Goal: Transaction & Acquisition: Purchase product/service

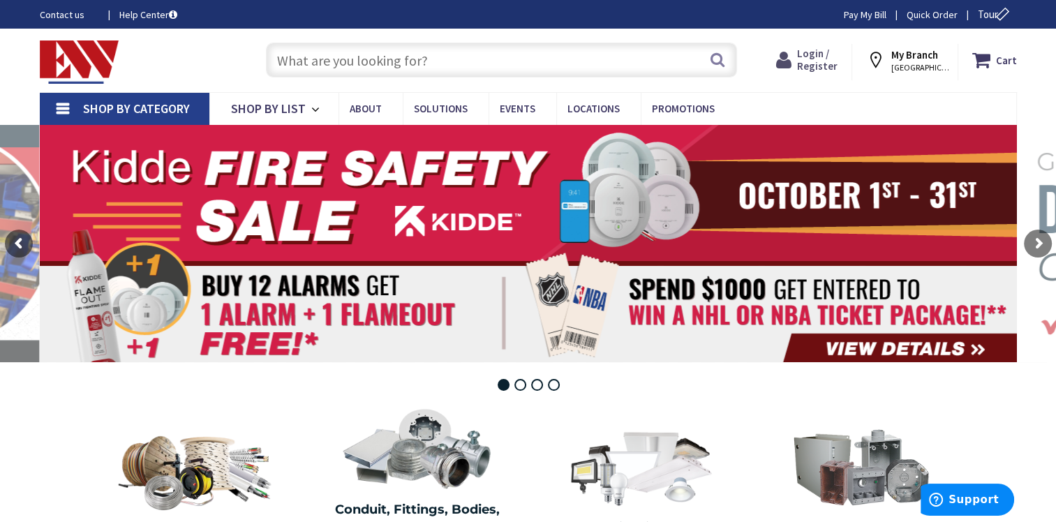
click at [836, 61] on span "Login / Register" at bounding box center [817, 60] width 40 height 26
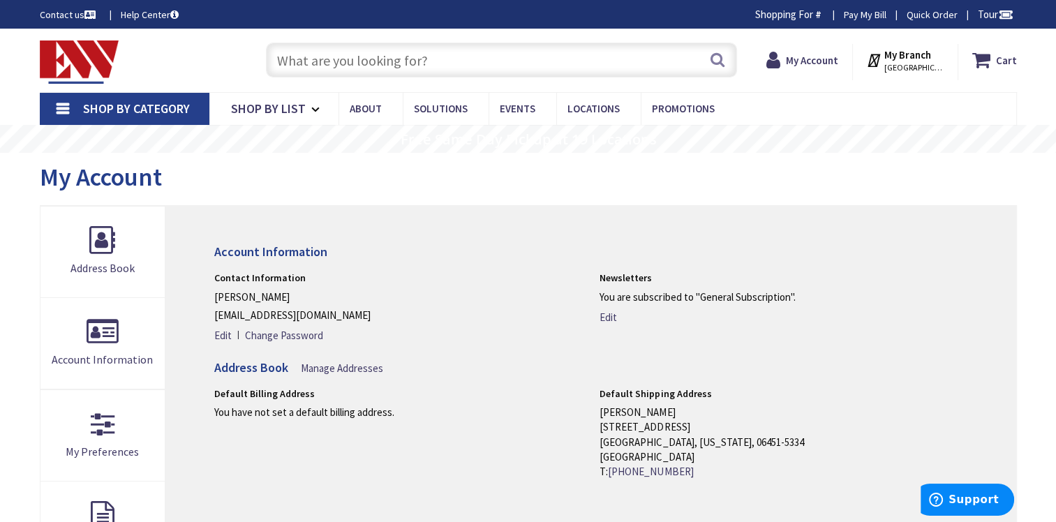
click at [357, 68] on input "text" at bounding box center [501, 60] width 471 height 35
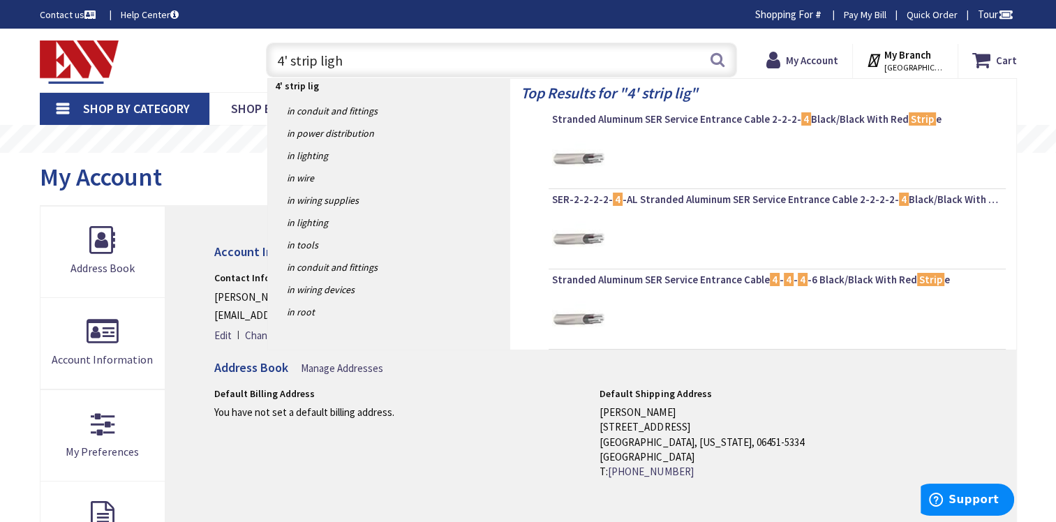
type input "4' strip light"
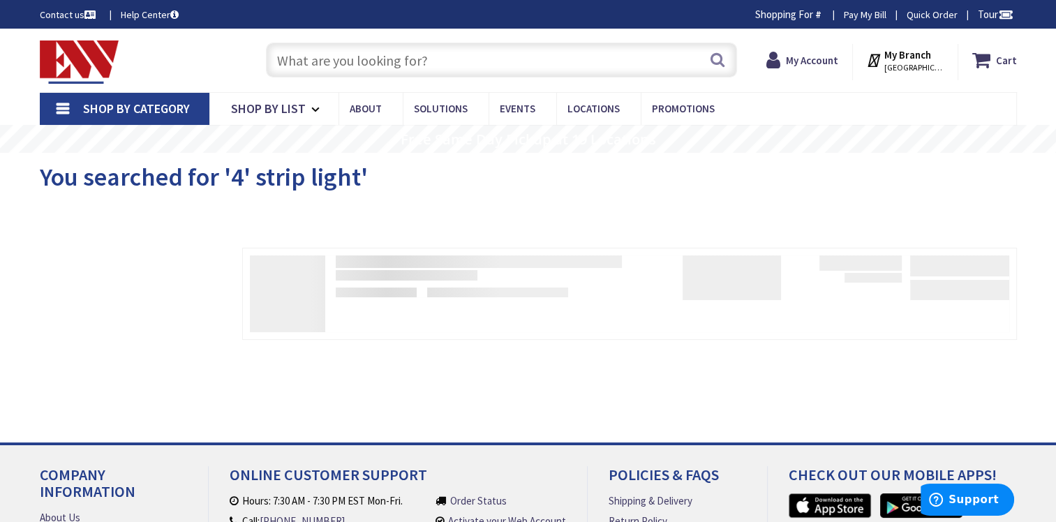
click at [161, 110] on span "Shop By Category" at bounding box center [136, 109] width 107 height 16
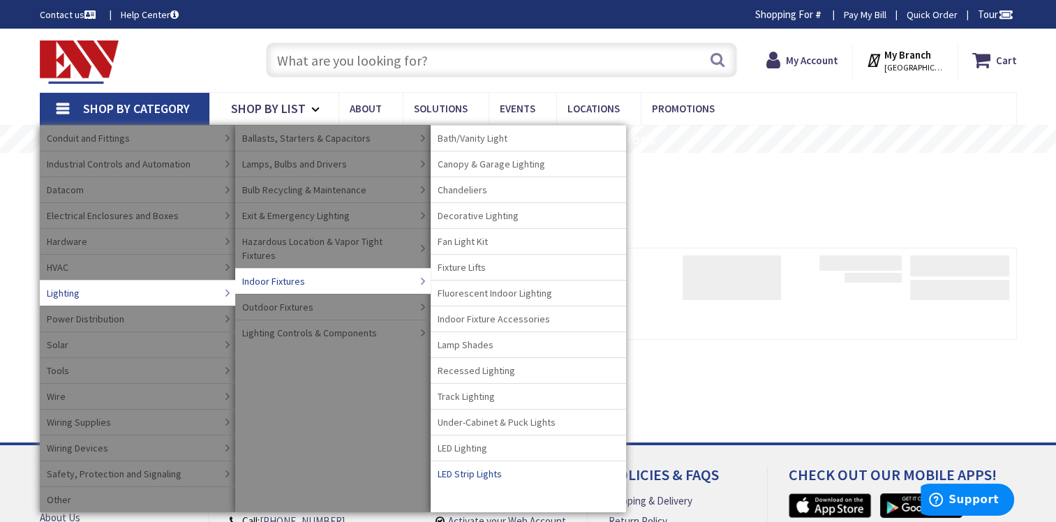
click at [497, 475] on span "LED Strip Lights" at bounding box center [470, 474] width 64 height 14
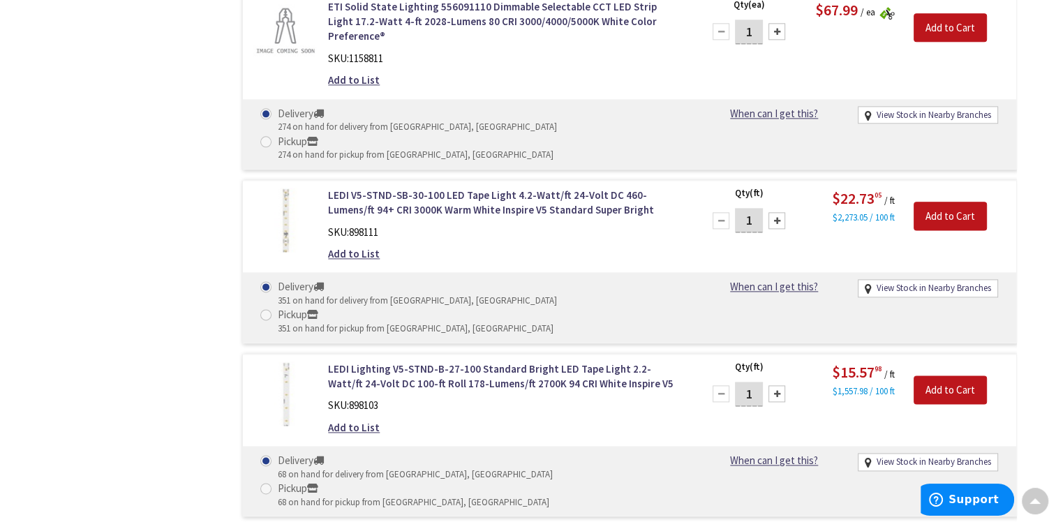
scroll to position [1745, 0]
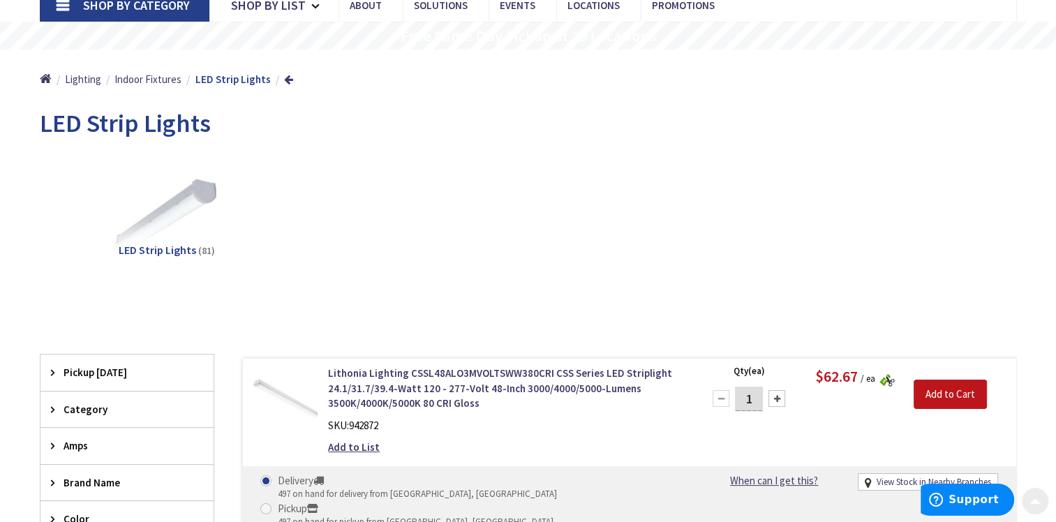
scroll to position [209, 0]
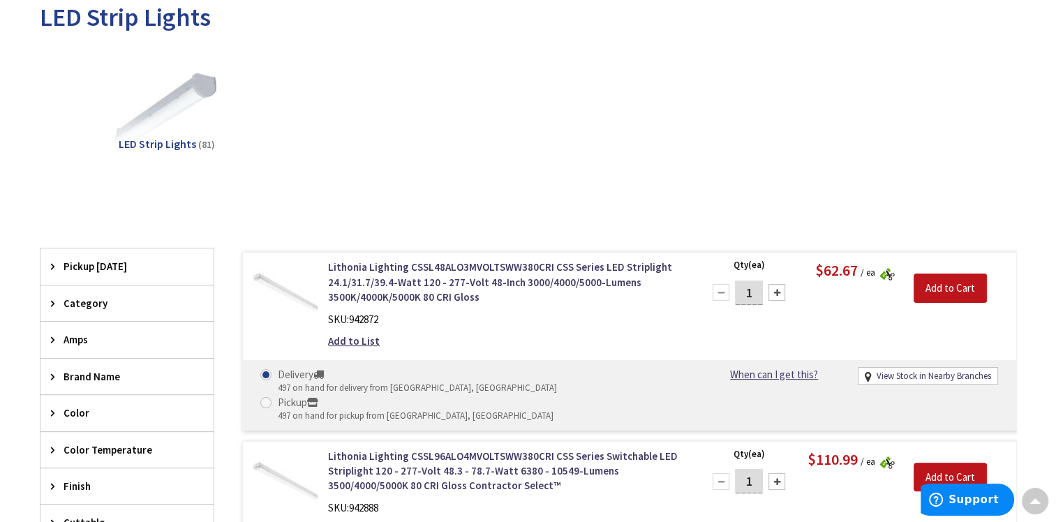
click at [165, 145] on span "LED Strip Lights" at bounding box center [157, 144] width 77 height 14
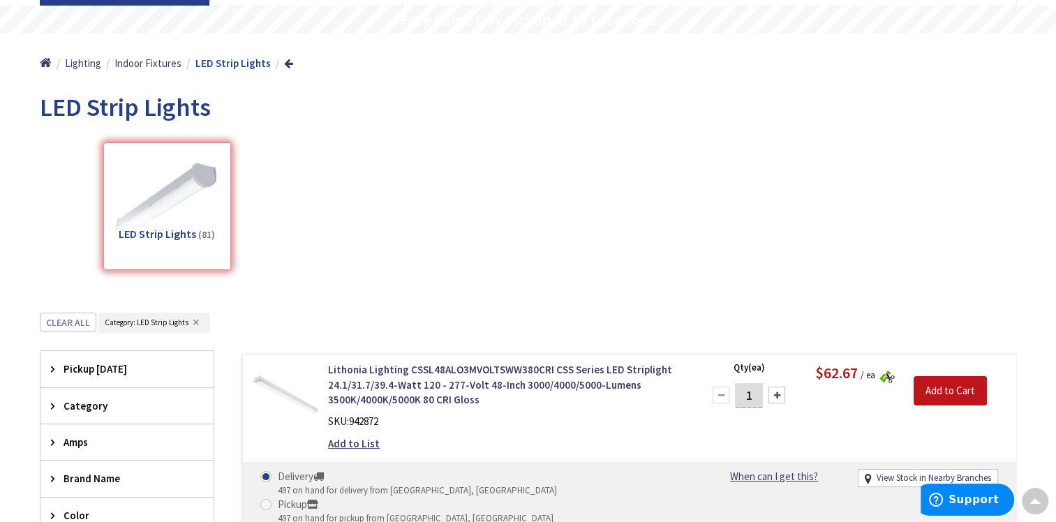
scroll to position [153, 0]
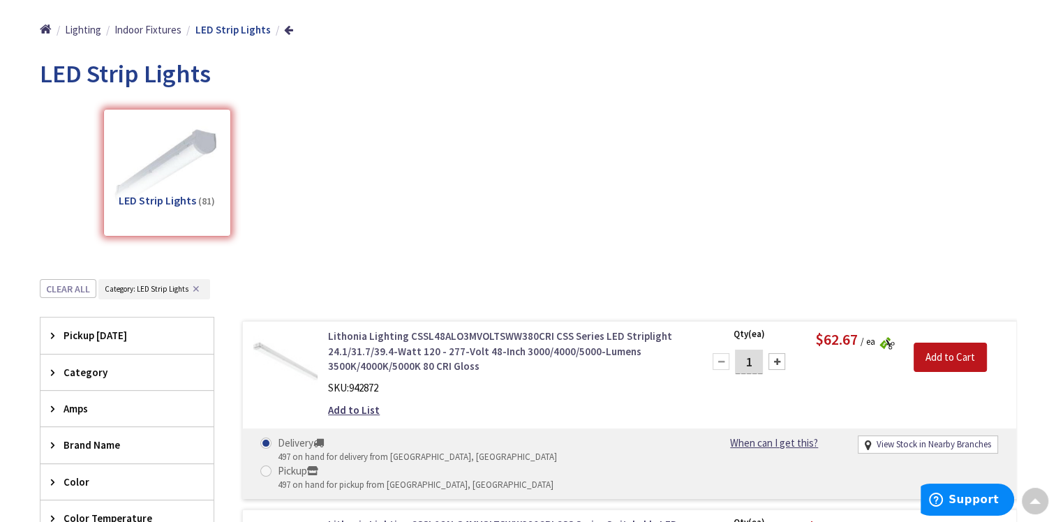
click at [343, 355] on link "Lithonia Lighting CSSL48ALO3MVOLTSWW380CRI CSS Series LED Striplight 24.1/31.7/…" at bounding box center [505, 351] width 355 height 45
